Goal: Transaction & Acquisition: Subscribe to service/newsletter

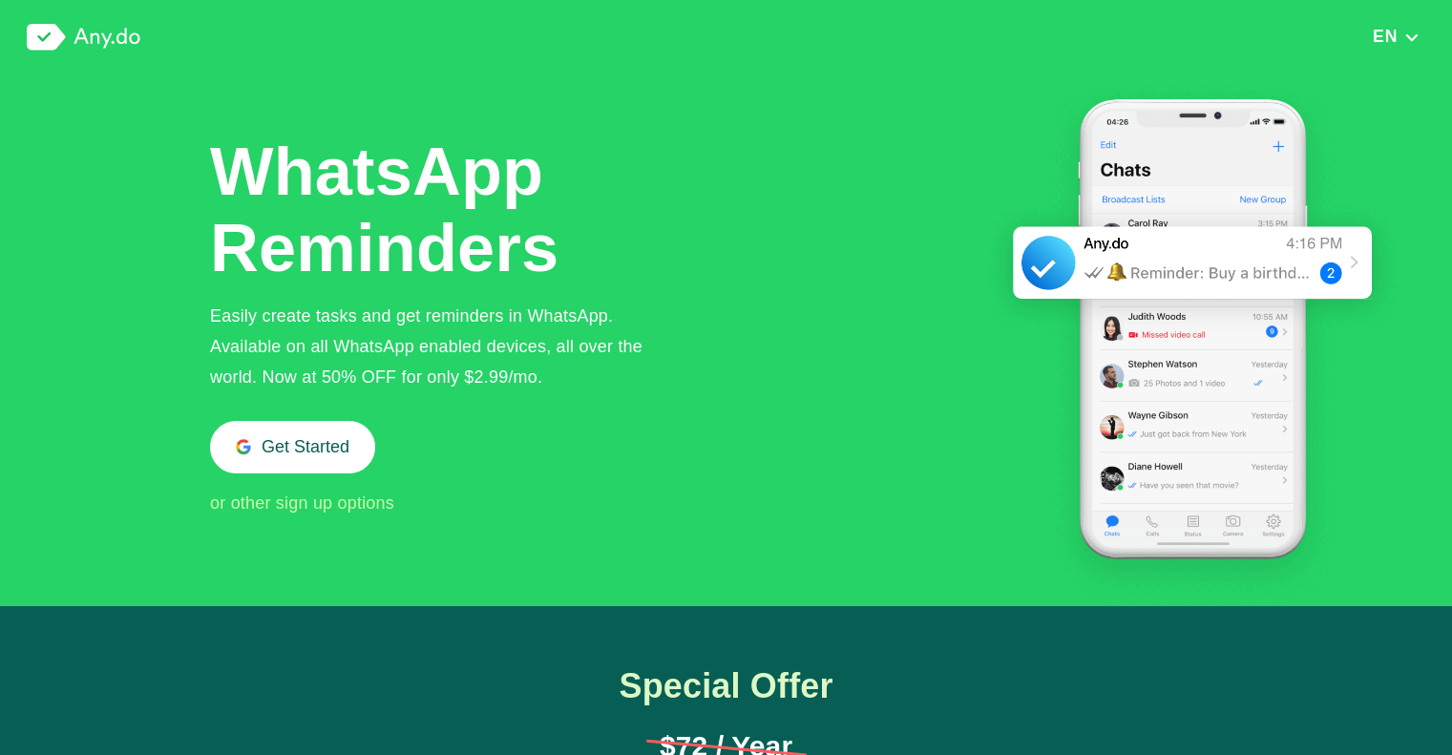
click at [1412, 32] on img "button" at bounding box center [1412, 37] width 16 height 13
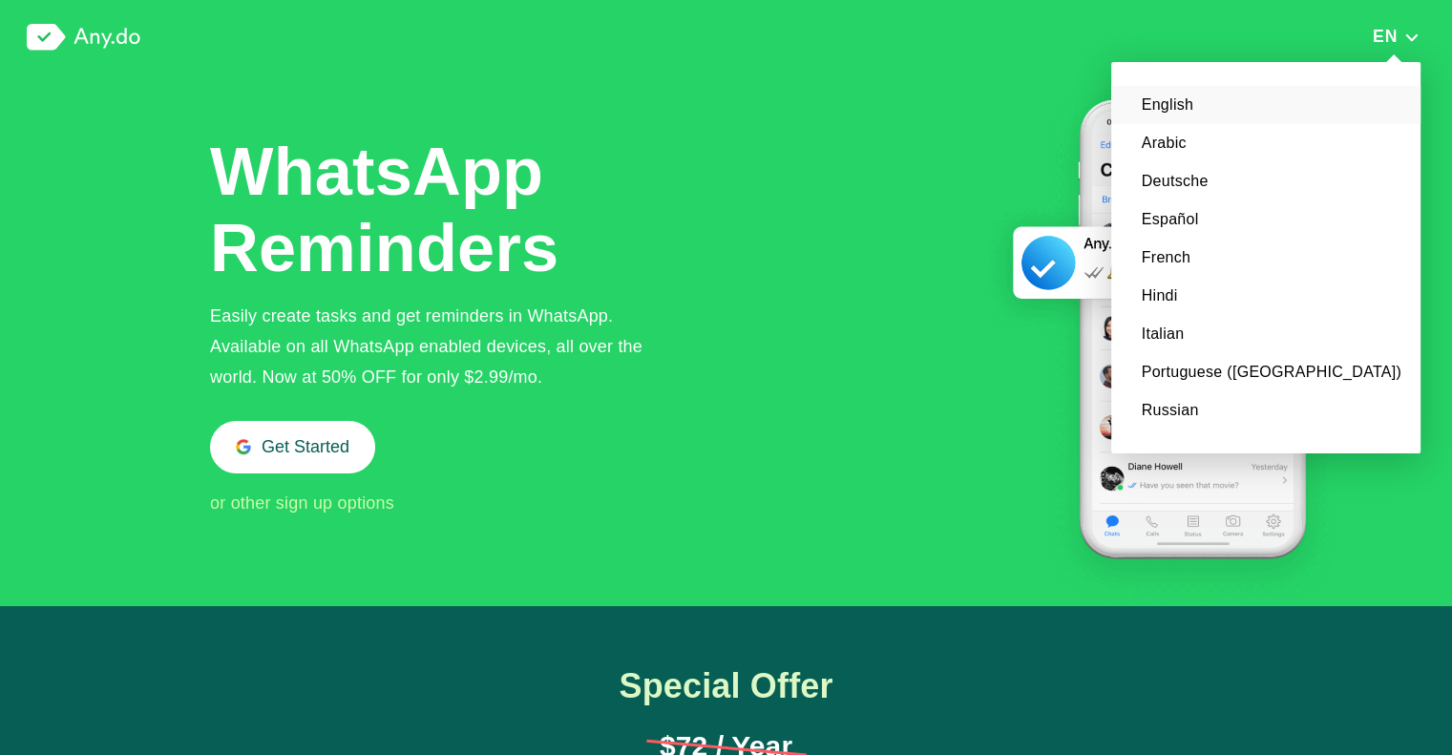
click at [672, 175] on div "WhatsApp Reminders Easily create tasks and get reminders in WhatsApp. Available…" at bounding box center [442, 326] width 464 height 385
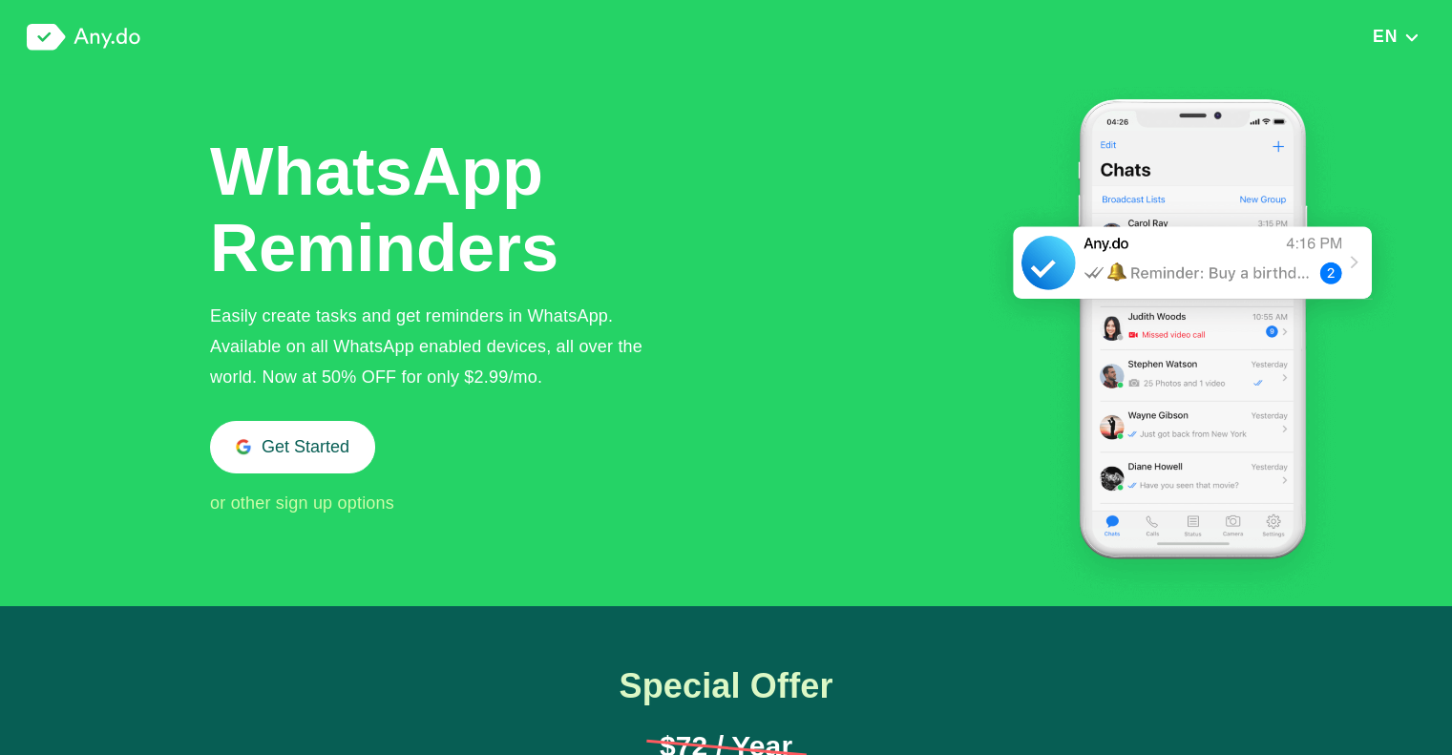
click at [565, 314] on div "Easily create tasks and get reminders in WhatsApp. Available on all WhatsApp en…" at bounding box center [442, 347] width 464 height 92
click at [431, 339] on div "Easily create tasks and get reminders in WhatsApp. Available on all WhatsApp en…" at bounding box center [442, 347] width 464 height 92
click at [509, 341] on div "Easily create tasks and get reminders in WhatsApp. Available on all WhatsApp en…" at bounding box center [442, 347] width 464 height 92
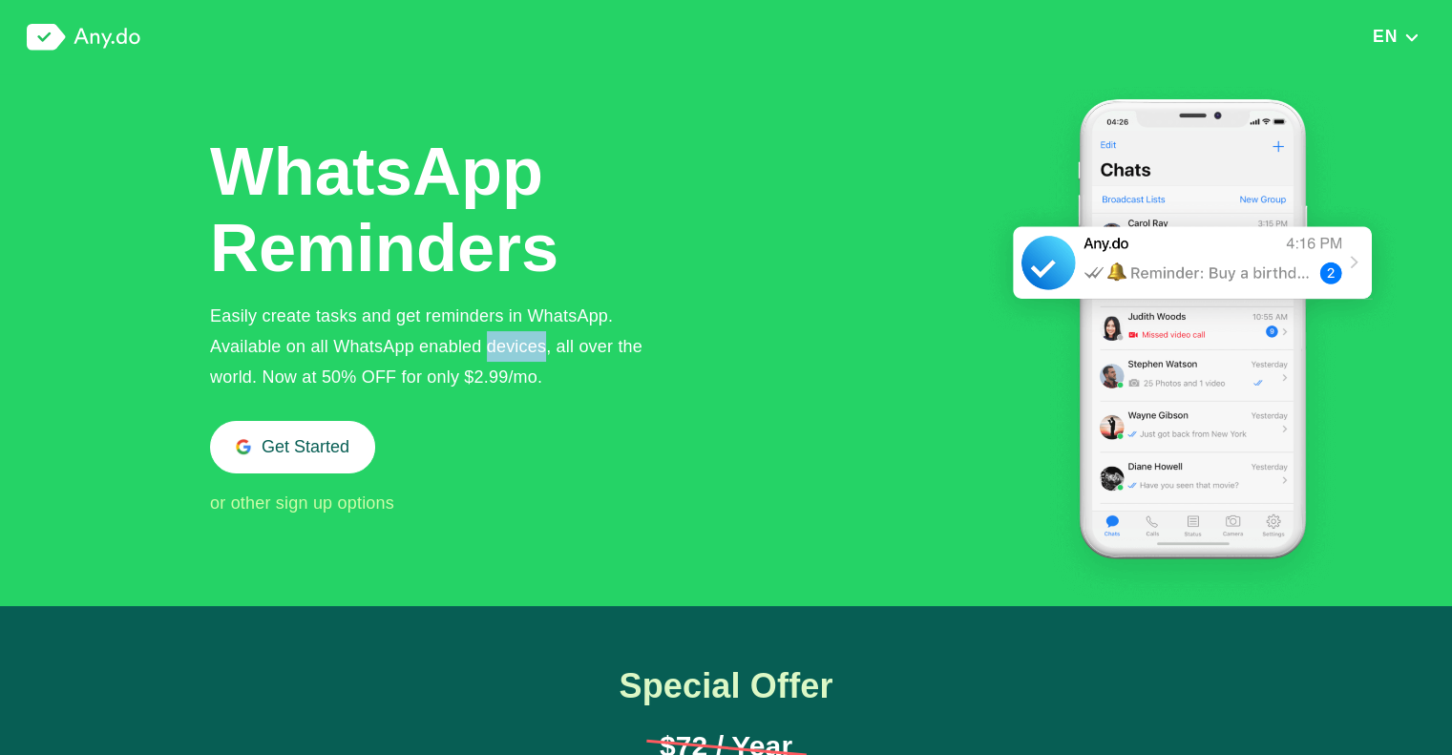
click at [509, 341] on div "Easily create tasks and get reminders in WhatsApp. Available on all WhatsApp en…" at bounding box center [442, 347] width 464 height 92
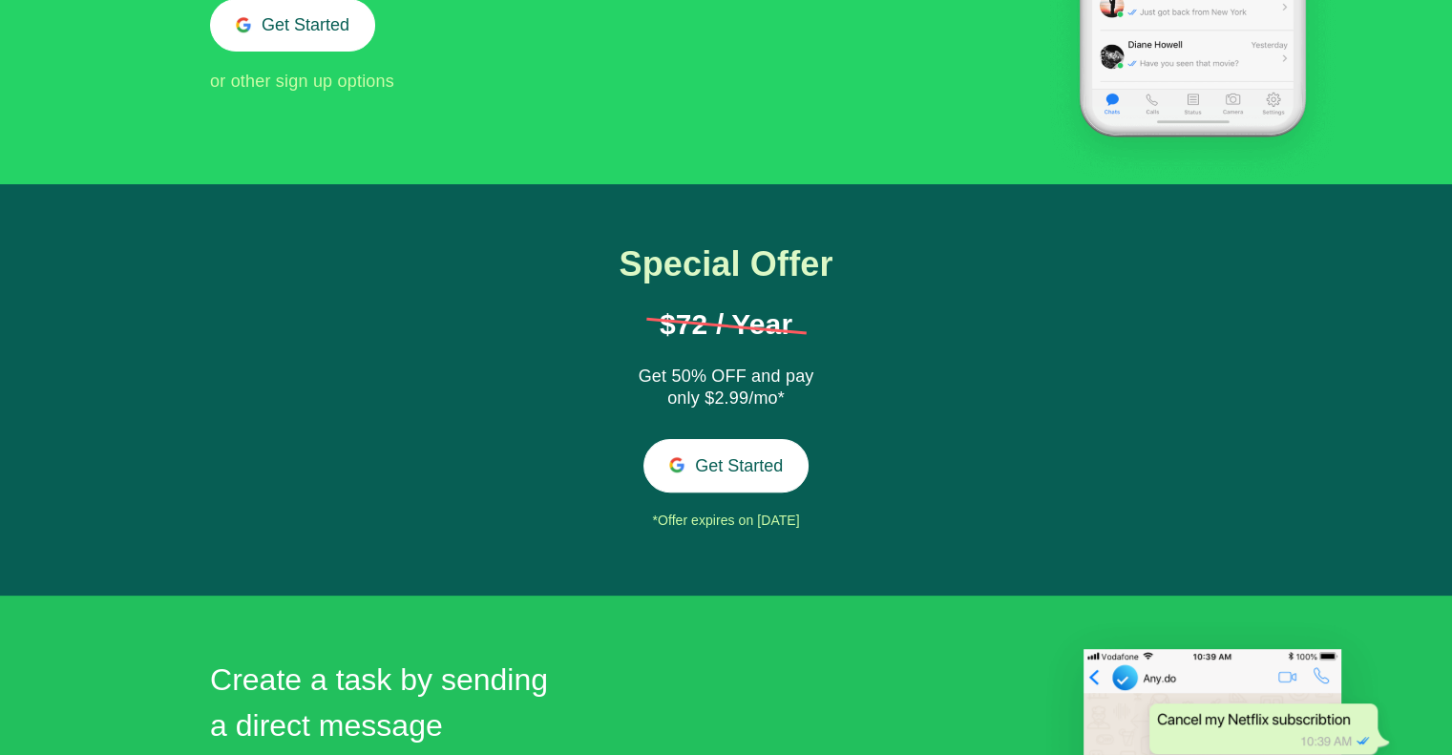
scroll to position [477, 0]
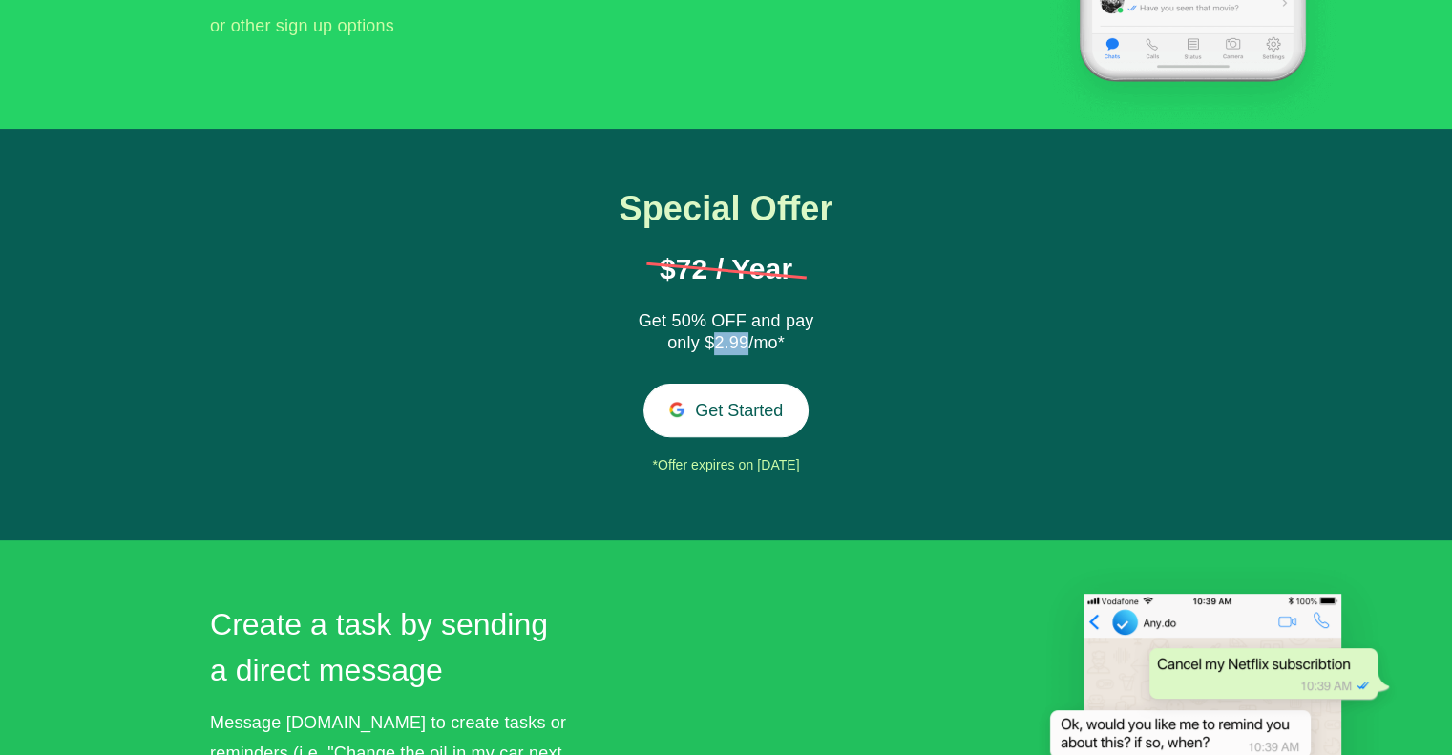
drag, startPoint x: 714, startPoint y: 338, endPoint x: 749, endPoint y: 336, distance: 34.4
click at [749, 336] on div "Get 50% OFF and pay only $2.99/mo*" at bounding box center [726, 333] width 191 height 46
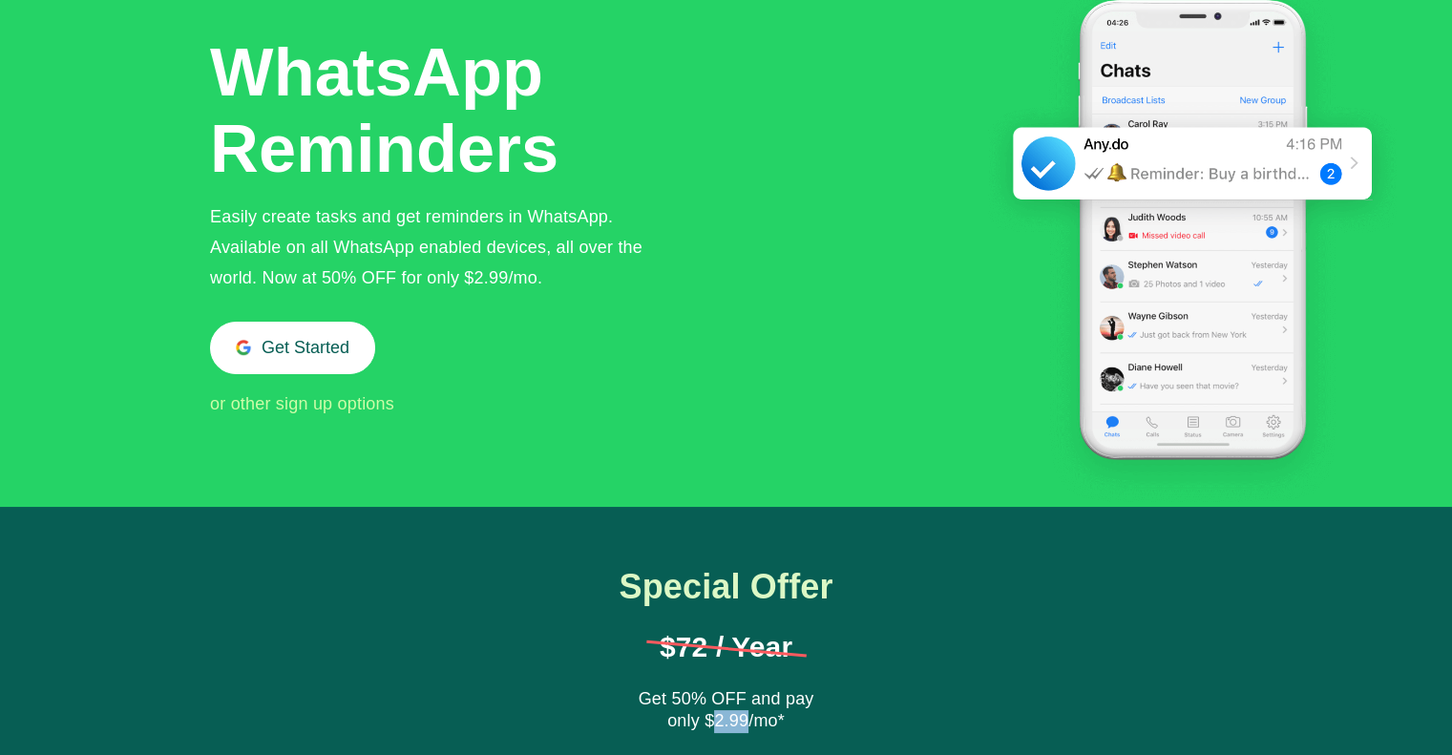
scroll to position [0, 0]
